Goal: Task Accomplishment & Management: Use online tool/utility

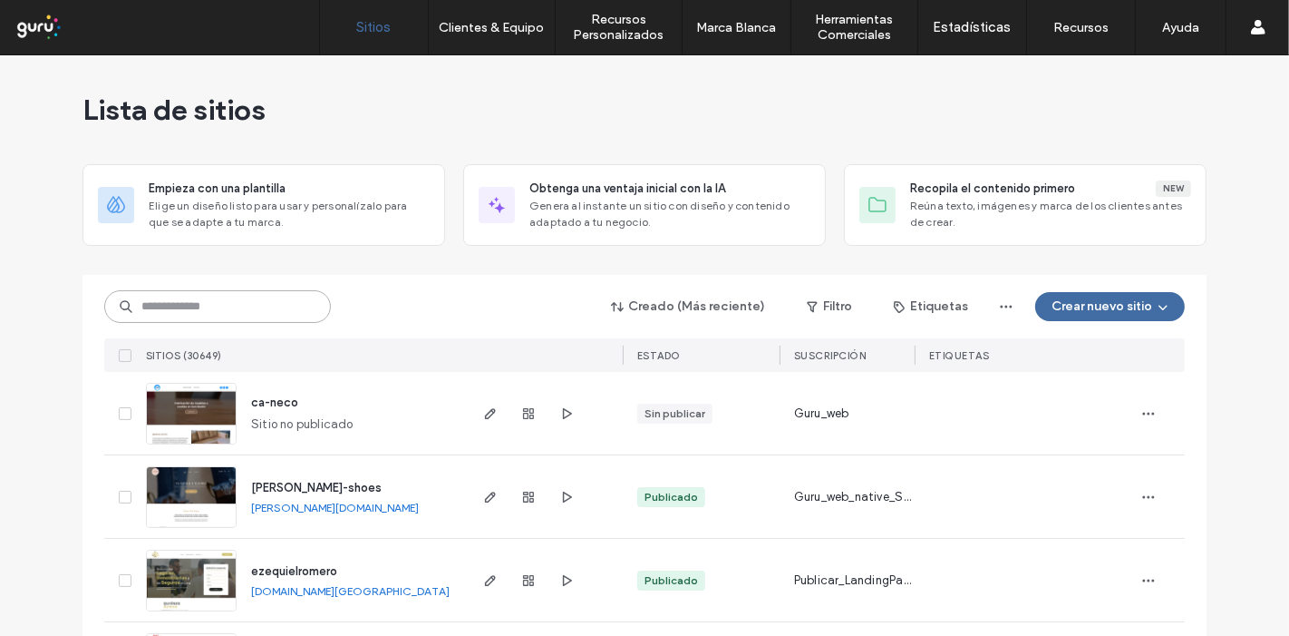
click at [196, 308] on input at bounding box center [217, 306] width 227 height 33
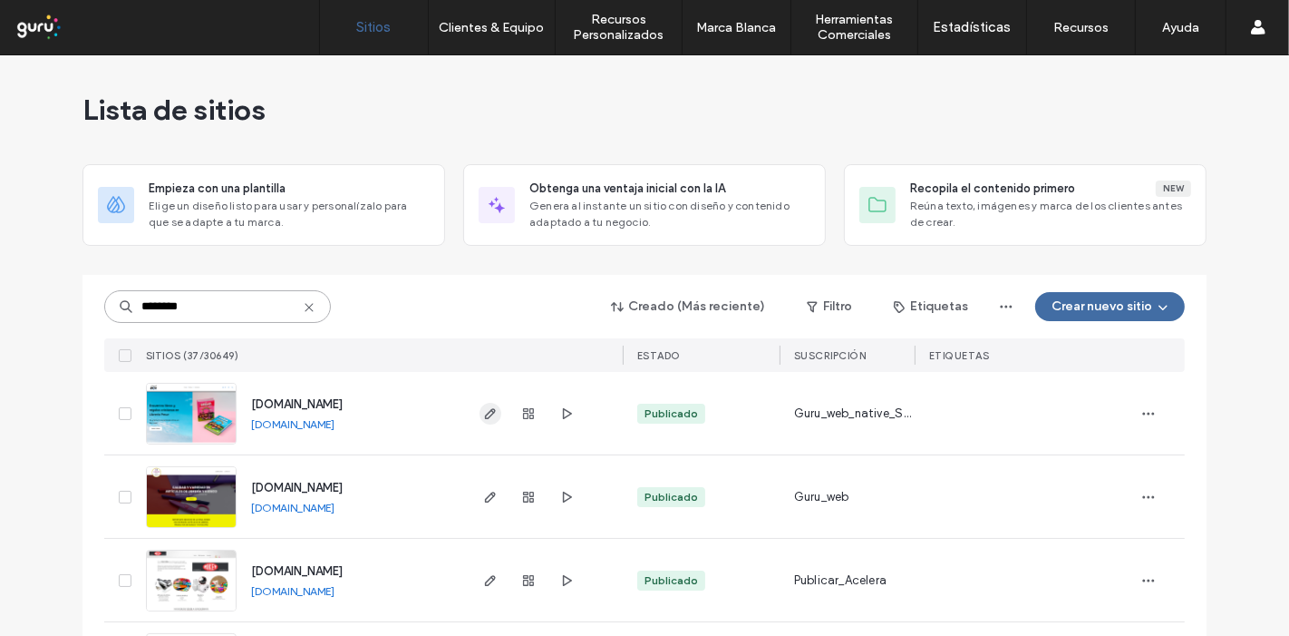
type input "********"
click at [485, 412] on use "button" at bounding box center [490, 413] width 11 height 11
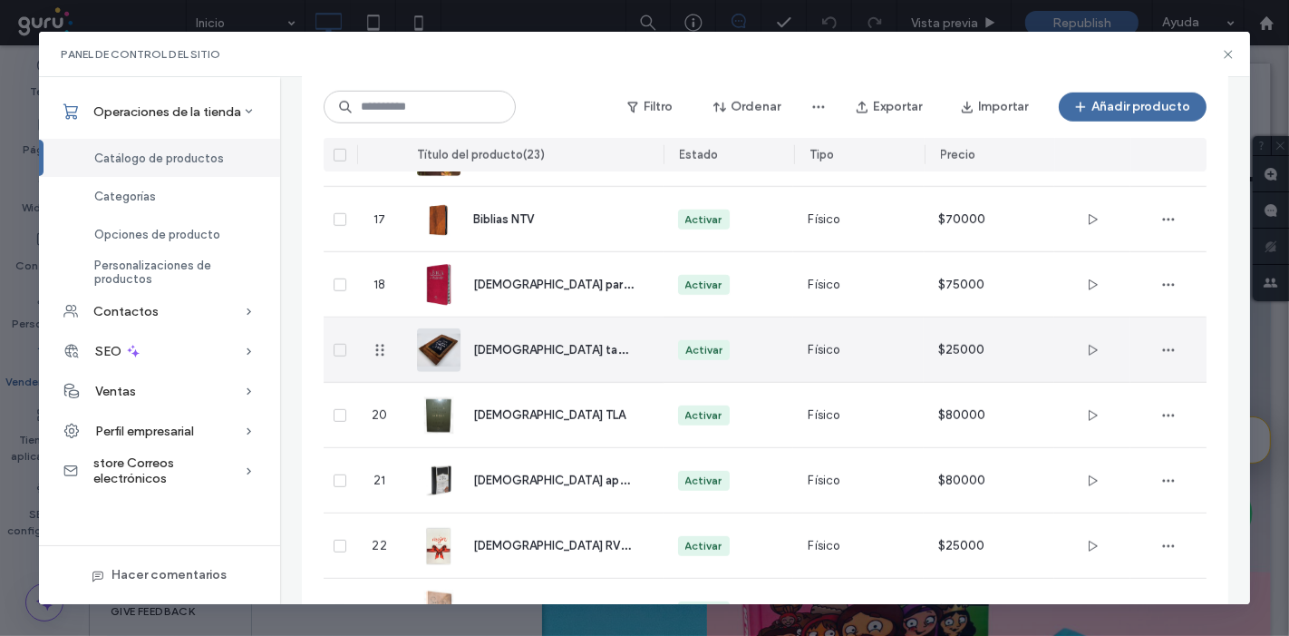
scroll to position [1238, 0]
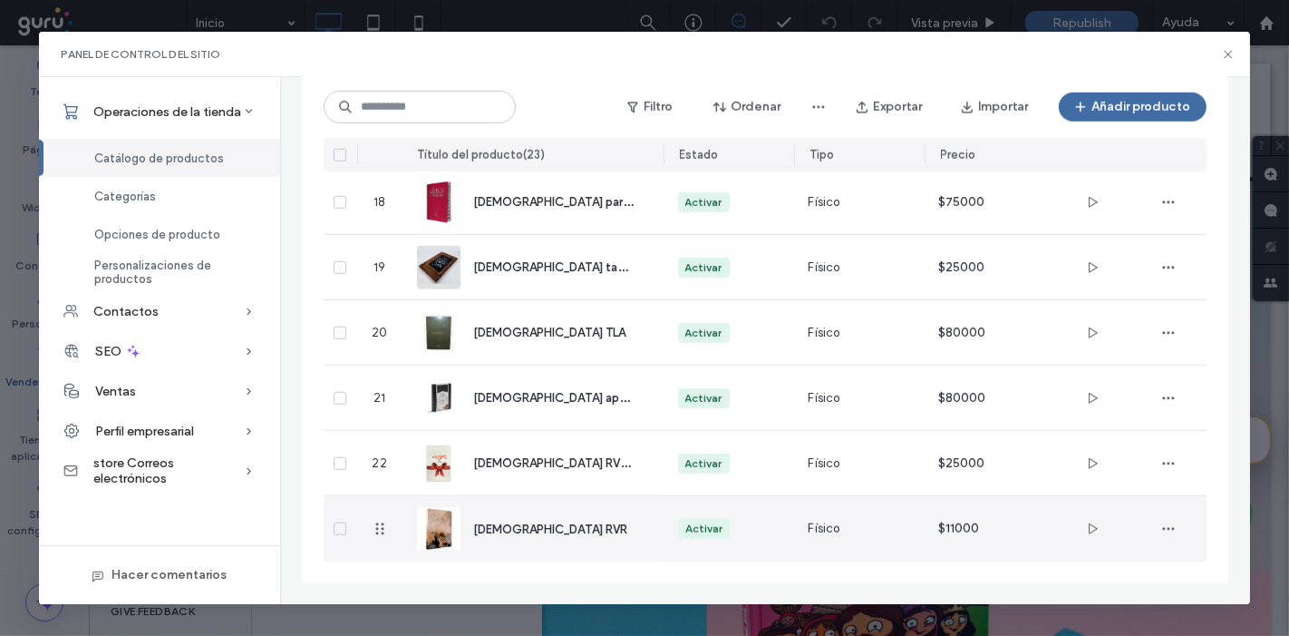
click at [564, 528] on div "[DEMOGRAPHIC_DATA] RVR" at bounding box center [553, 529] width 161 height 19
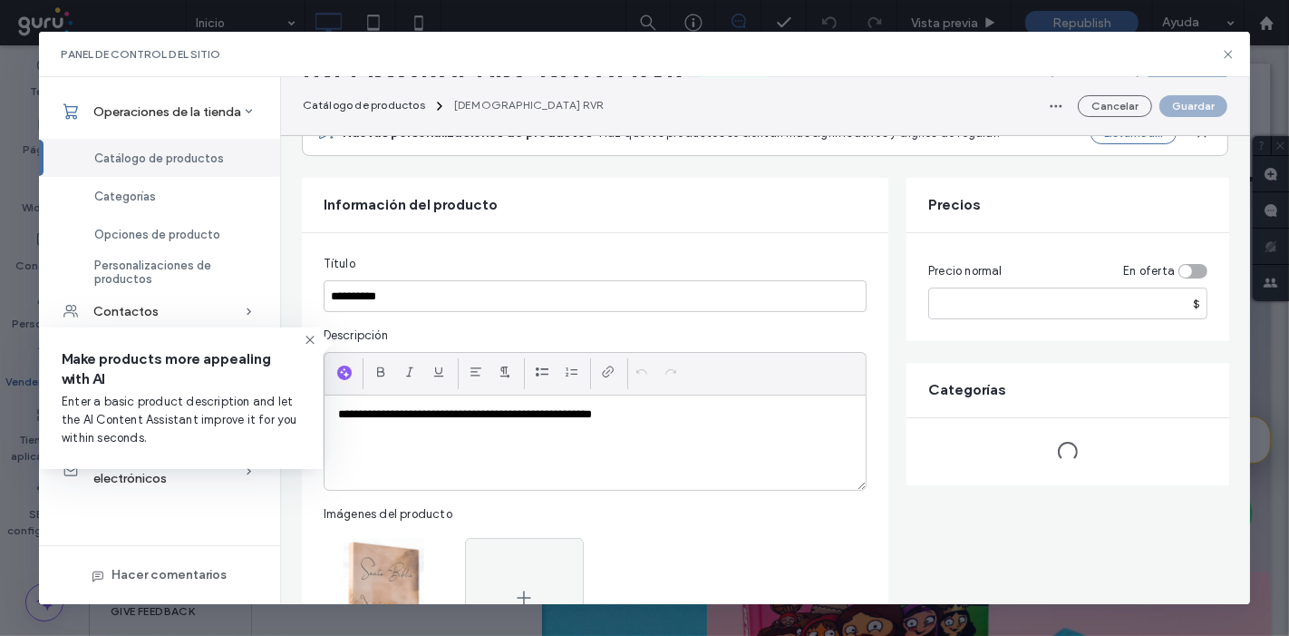
scroll to position [201, 0]
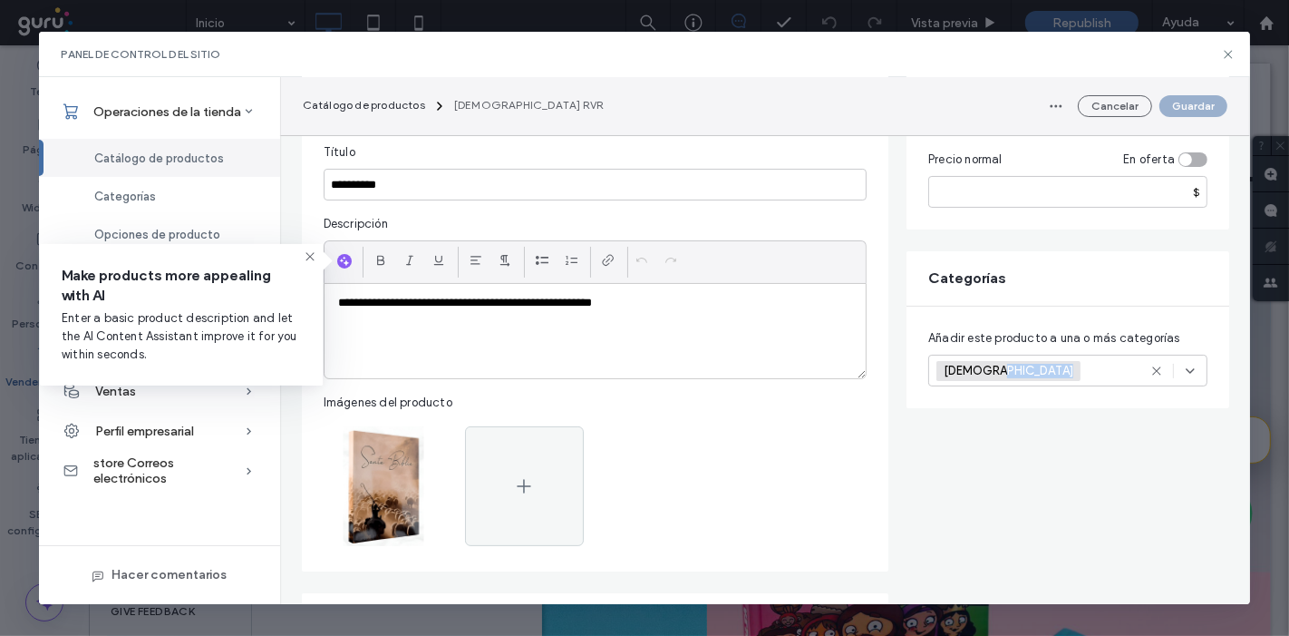
click at [1199, 368] on div "[DEMOGRAPHIC_DATA] +0 [DEMOGRAPHIC_DATA] +0" at bounding box center [1067, 370] width 279 height 32
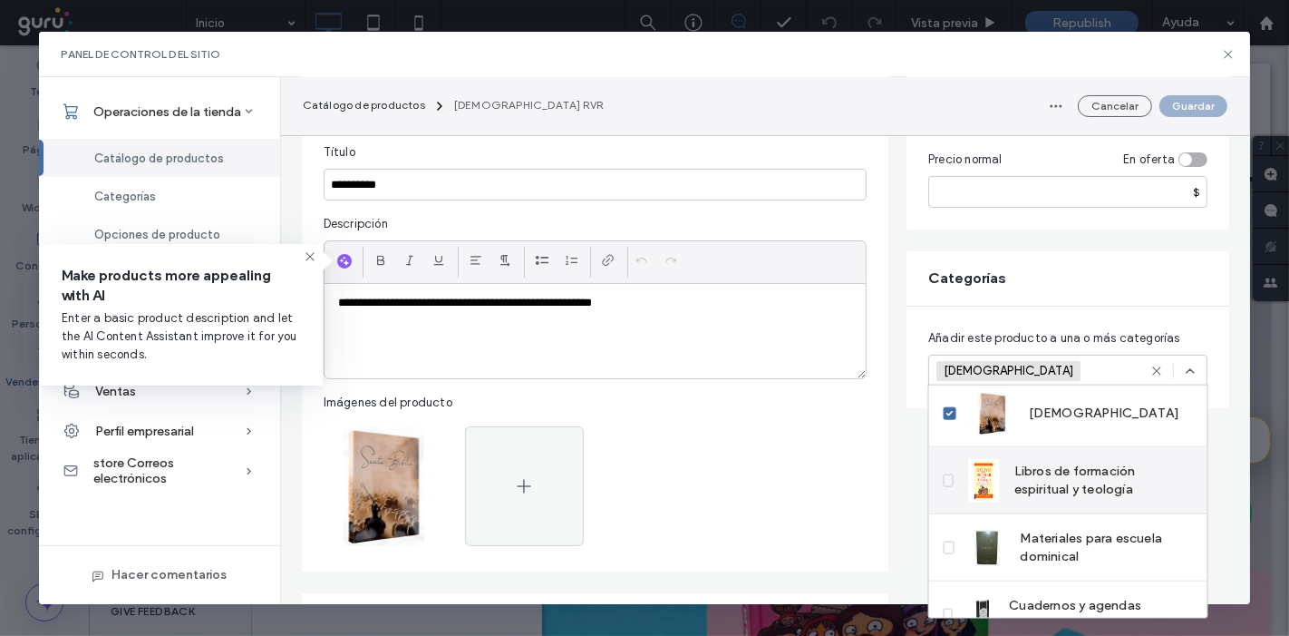
scroll to position [0, 0]
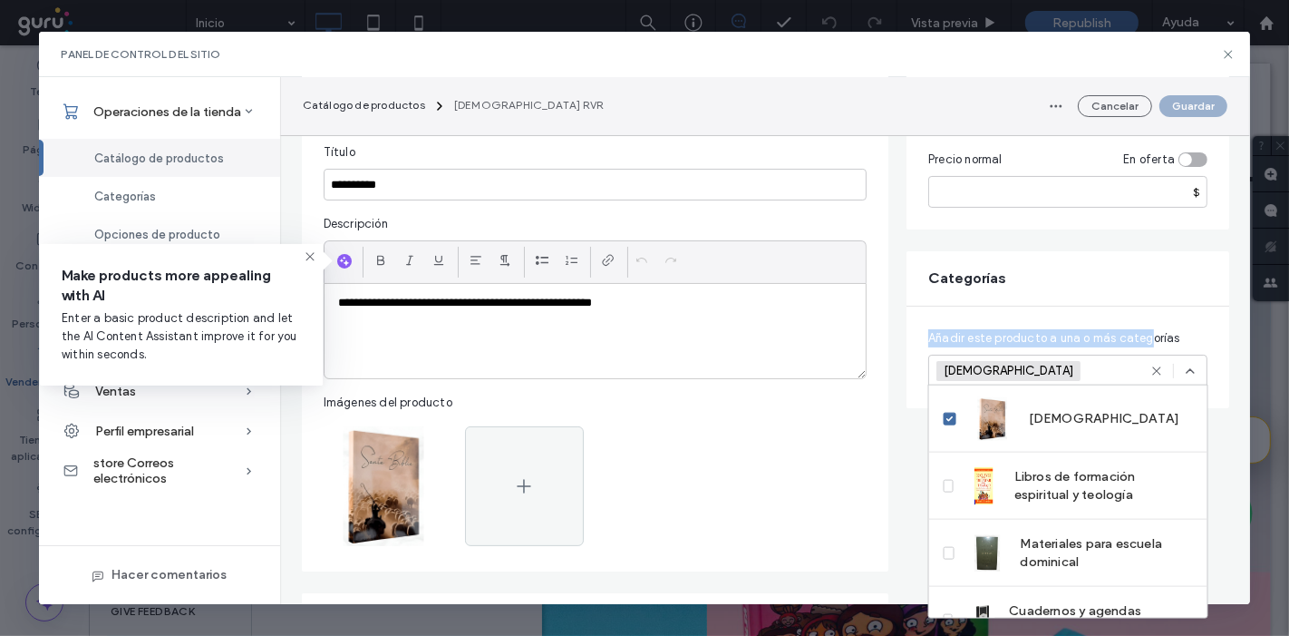
click at [1150, 329] on span "Añadir este producto a una o más categorías" at bounding box center [1054, 338] width 252 height 18
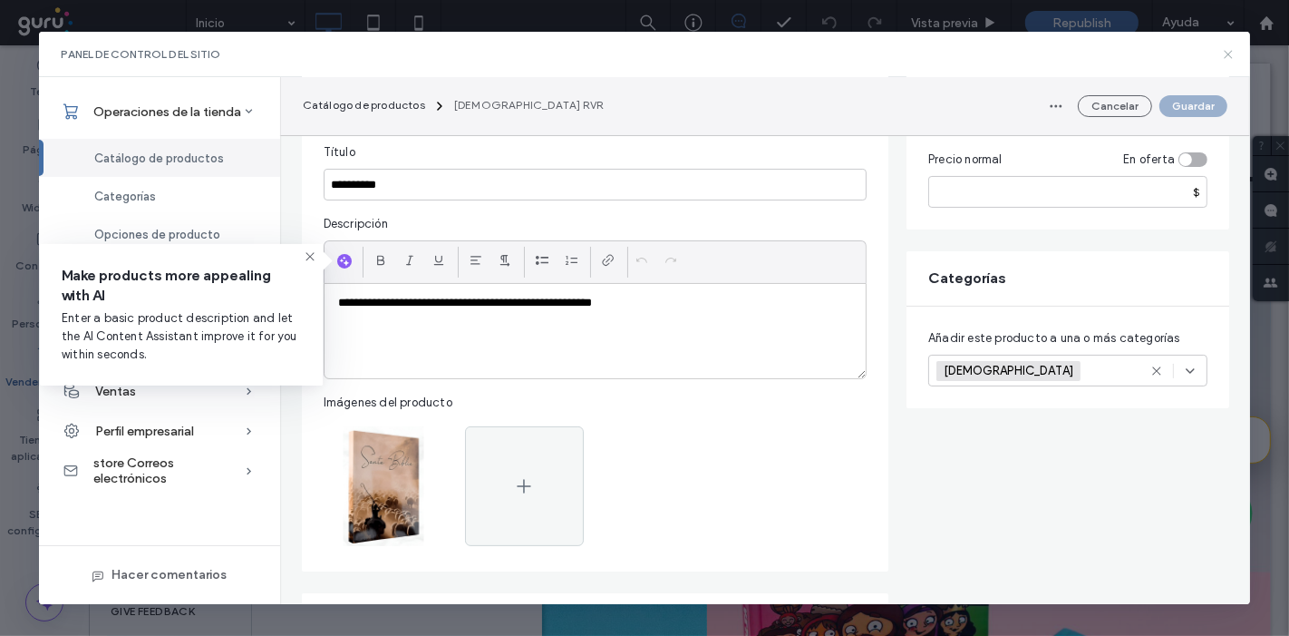
drag, startPoint x: 1224, startPoint y: 53, endPoint x: 1131, endPoint y: 3, distance: 106.3
click at [1224, 53] on icon at bounding box center [1228, 54] width 15 height 15
